Goal: Find specific page/section: Find specific page/section

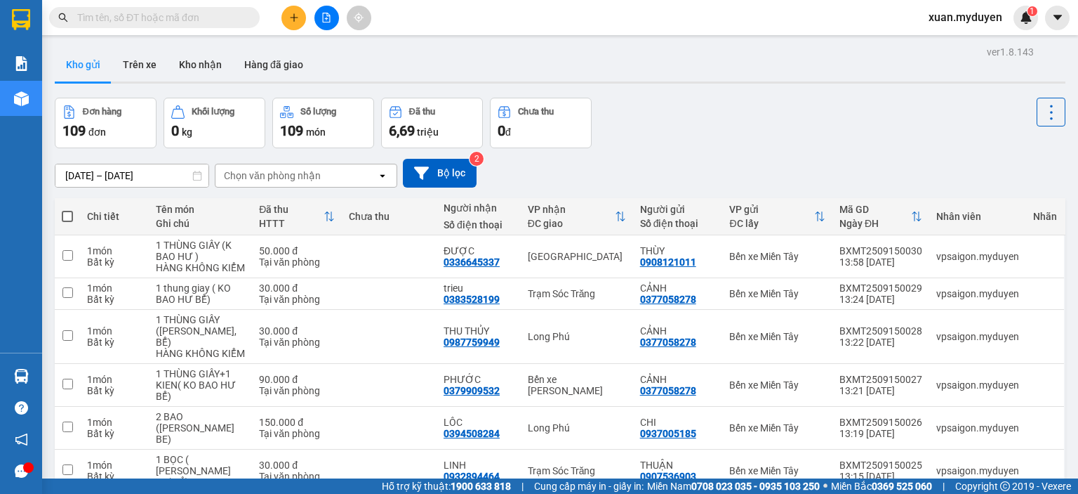
click at [139, 90] on div "ver 1.8.143 Kho gửi Trên xe Kho nhận Hàng đã giao Đơn hàng 109 đơn Khối lượng 0…" at bounding box center [560, 355] width 1022 height 627
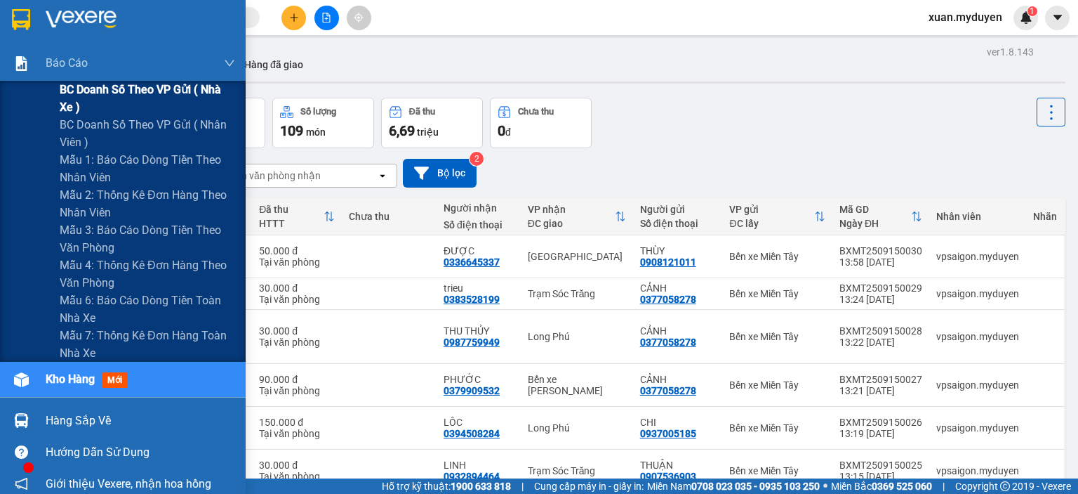
click at [121, 88] on span "BC doanh số theo VP gửi ( nhà xe )" at bounding box center [148, 98] width 176 height 35
